Goal: Task Accomplishment & Management: Complete application form

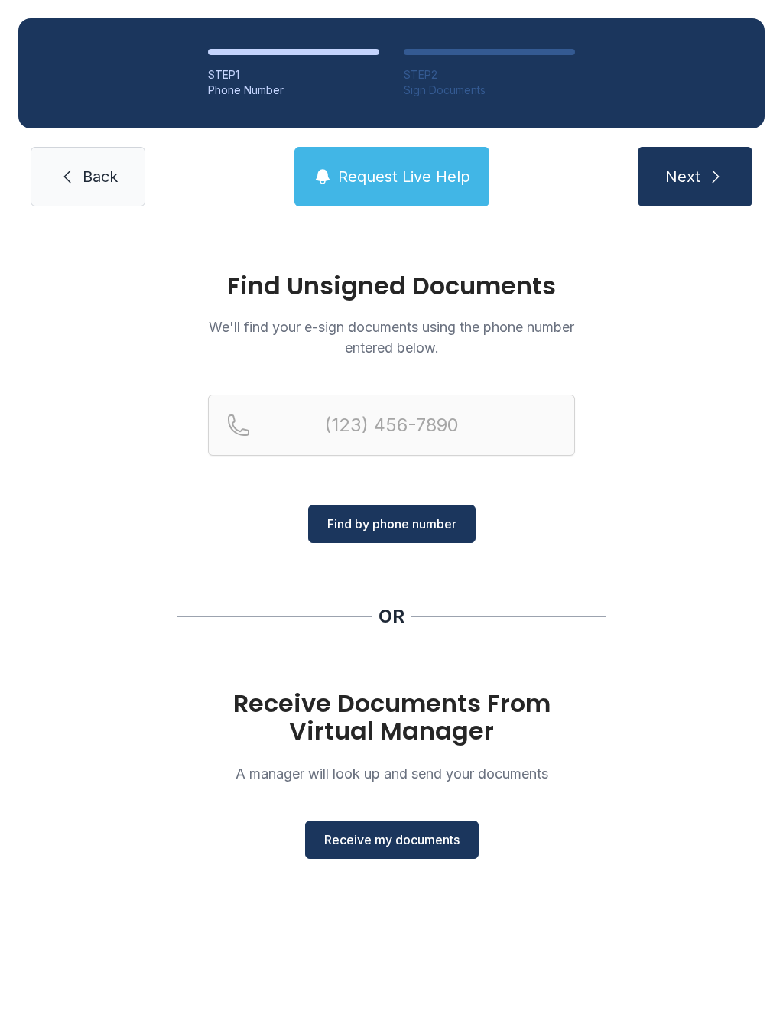
click at [408, 833] on span "Receive my documents" at bounding box center [391, 839] width 135 height 18
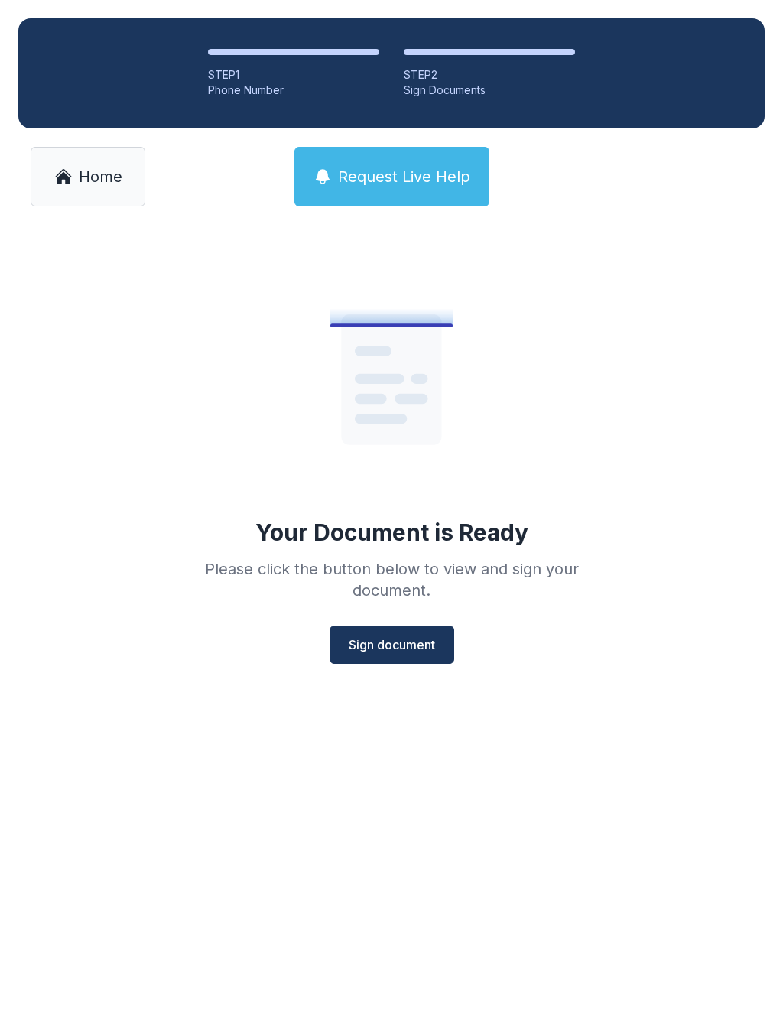
click at [388, 642] on span "Sign document" at bounding box center [392, 644] width 86 height 18
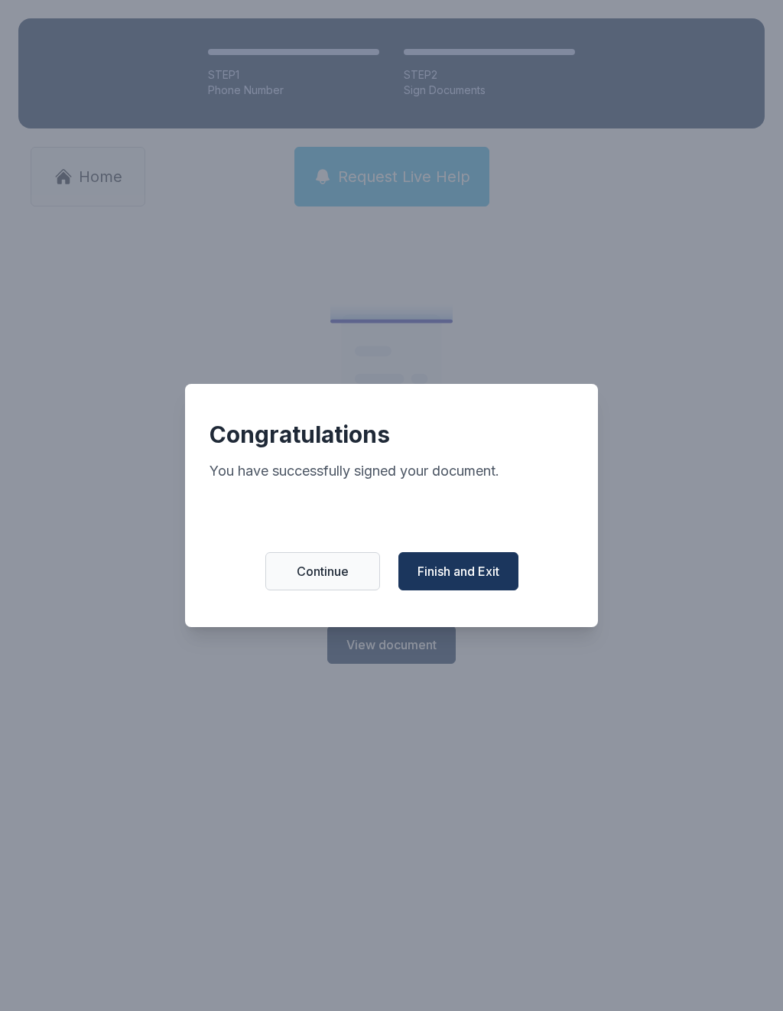
click at [473, 573] on span "Finish and Exit" at bounding box center [458, 571] width 82 height 18
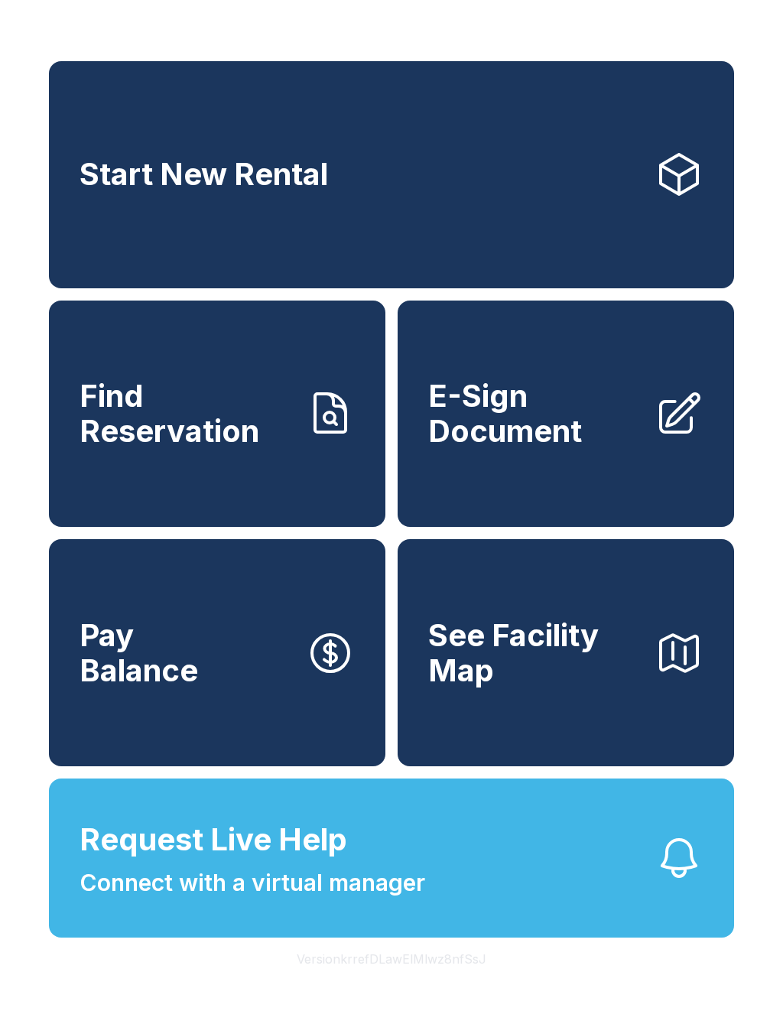
click at [265, 644] on button "Pay Balance" at bounding box center [217, 652] width 336 height 227
click at [550, 418] on span "E-Sign Document" at bounding box center [535, 413] width 214 height 70
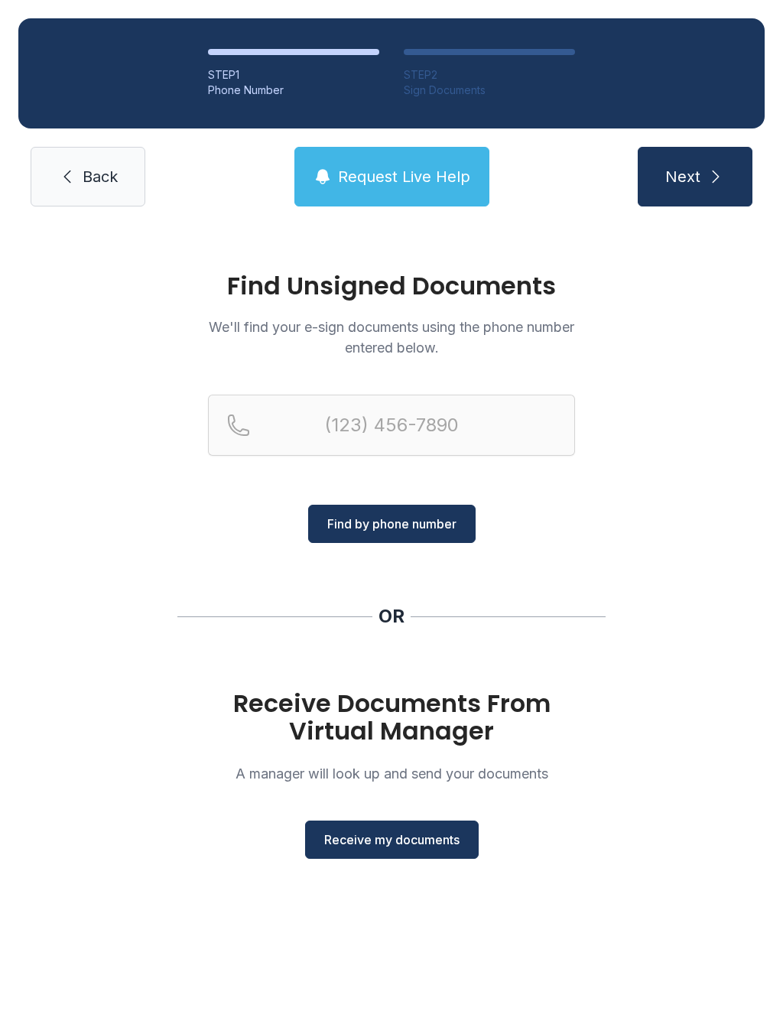
click at [416, 836] on span "Receive my documents" at bounding box center [391, 839] width 135 height 18
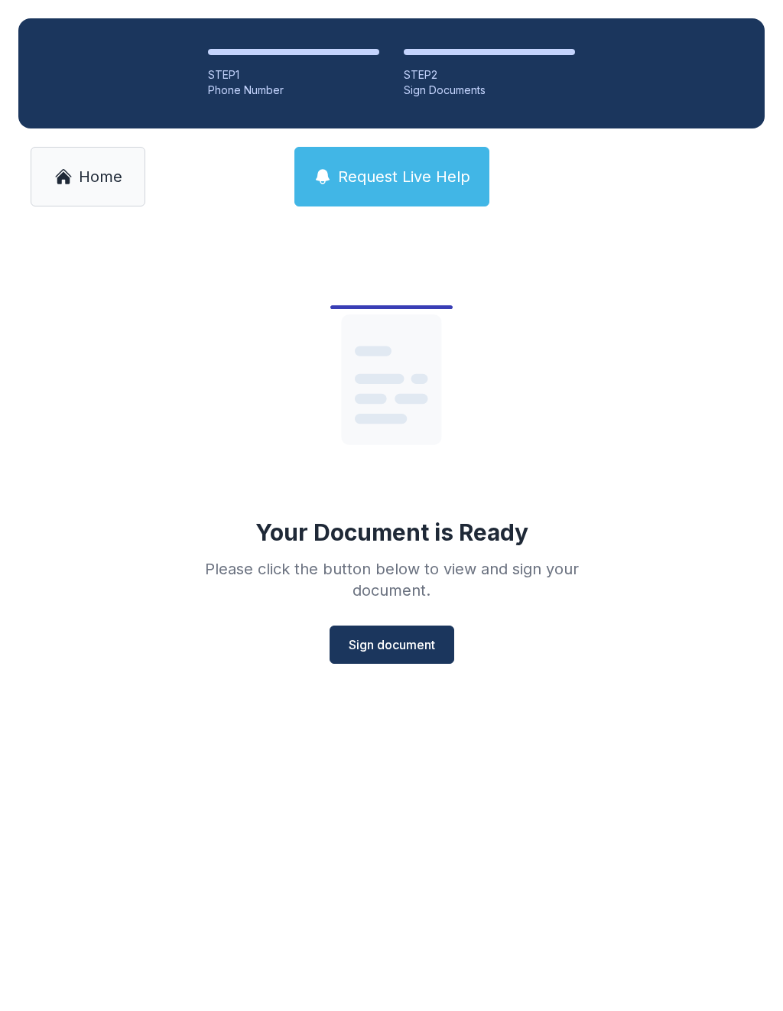
click at [397, 643] on span "Sign document" at bounding box center [392, 644] width 86 height 18
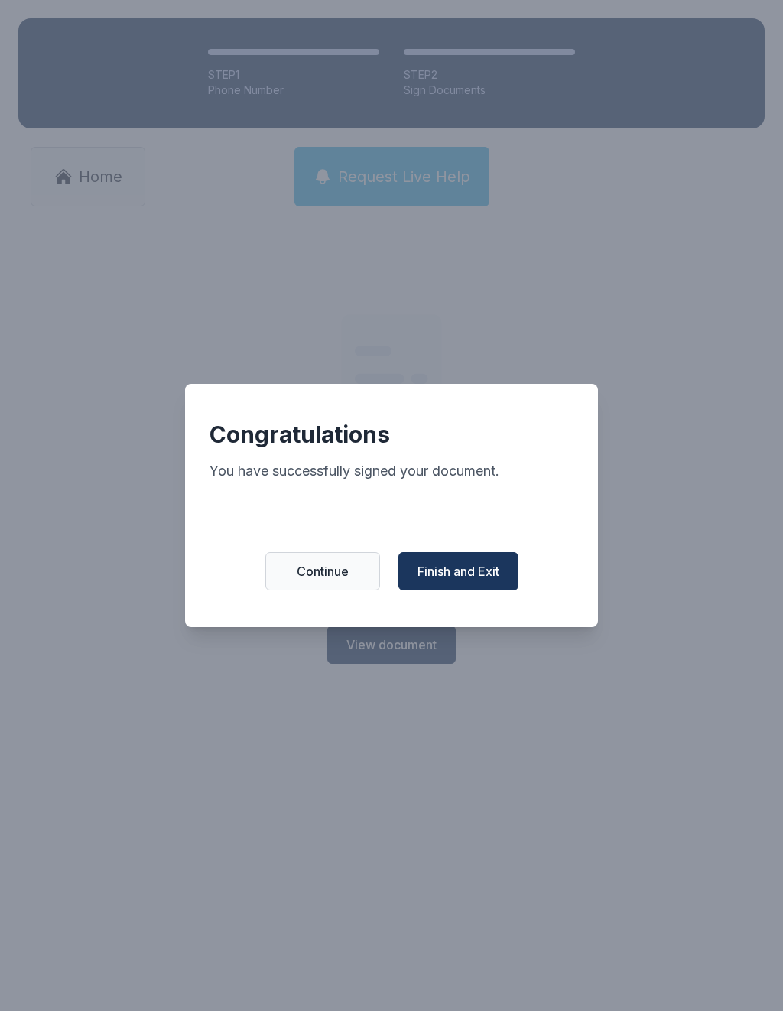
click at [456, 590] on button "Finish and Exit" at bounding box center [458, 571] width 120 height 38
